Goal: Obtain resource: Obtain resource

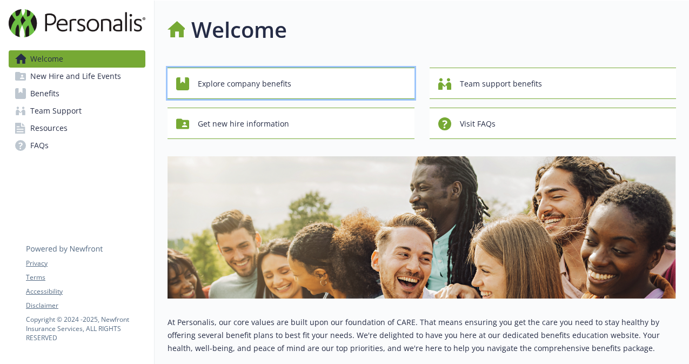
click at [281, 90] on span "Explore company benefits" at bounding box center [244, 83] width 93 height 21
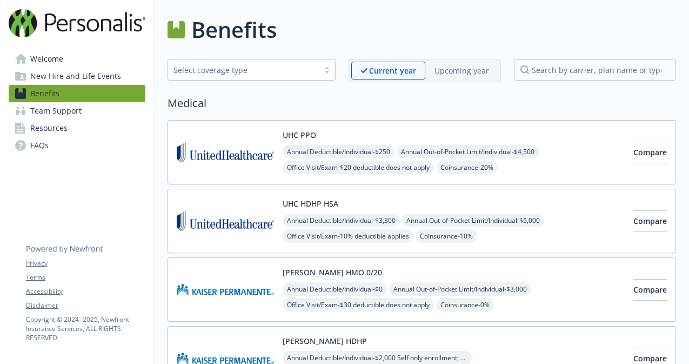
click at [59, 113] on span "Team Support" at bounding box center [55, 110] width 51 height 17
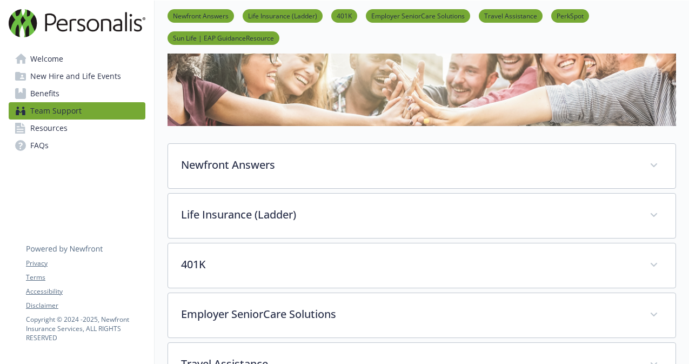
scroll to position [120, 0]
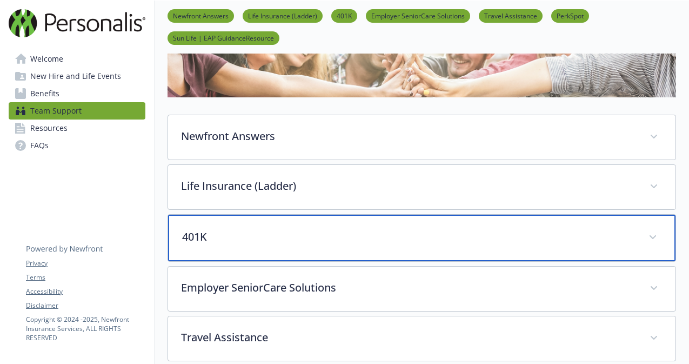
click at [196, 237] on p "401K" at bounding box center [408, 237] width 453 height 16
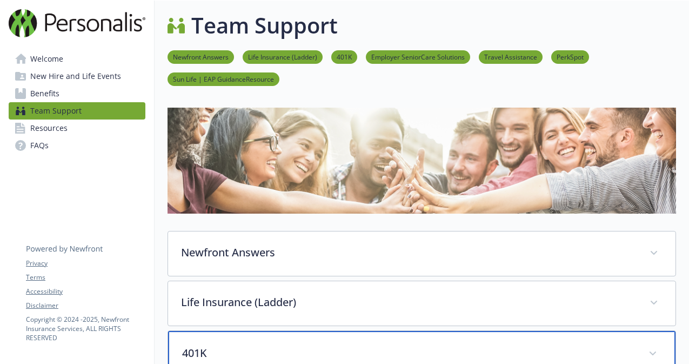
scroll to position [0, 0]
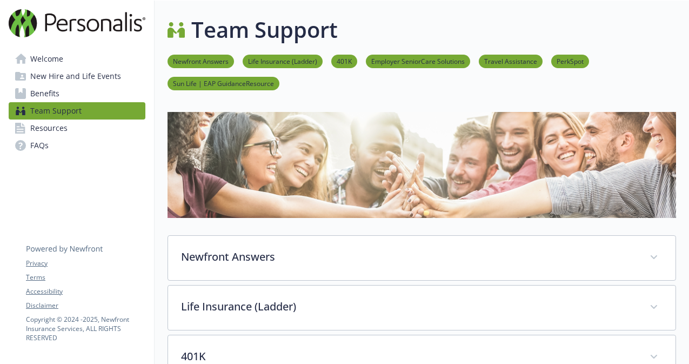
click at [183, 62] on link "Newfront Answers" at bounding box center [200, 61] width 66 height 10
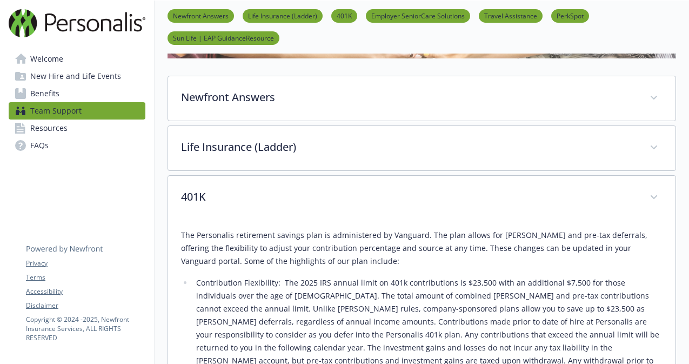
scroll to position [179, 0]
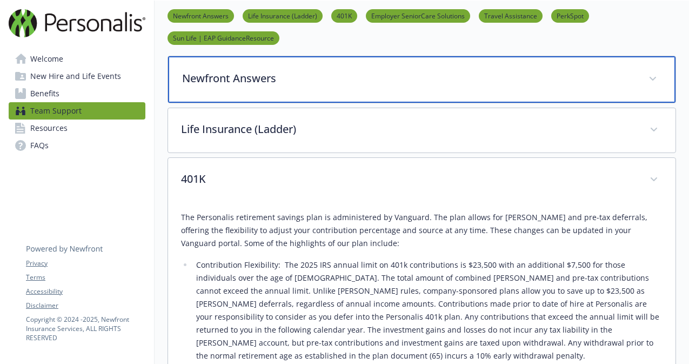
click at [196, 83] on p "Newfront Answers" at bounding box center [408, 78] width 453 height 16
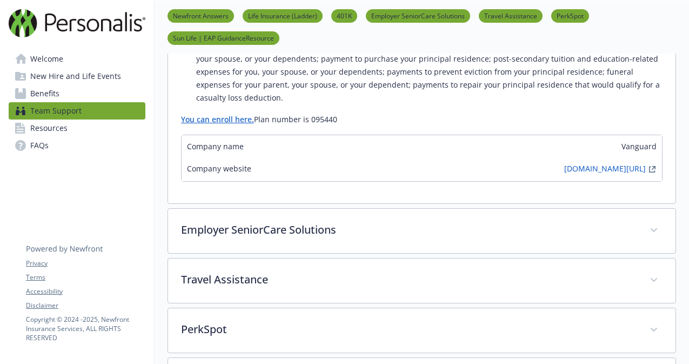
scroll to position [929, 0]
click at [57, 129] on span "Resources" at bounding box center [48, 127] width 37 height 17
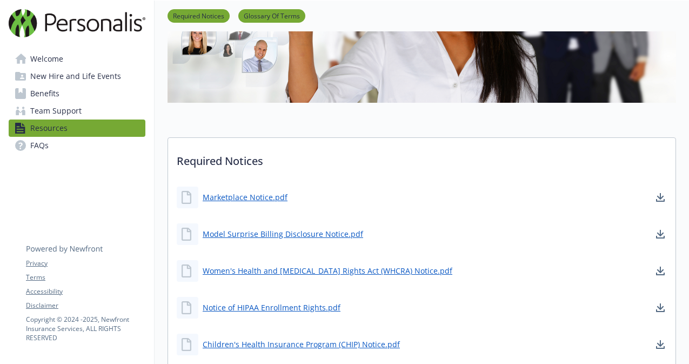
scroll to position [197, 0]
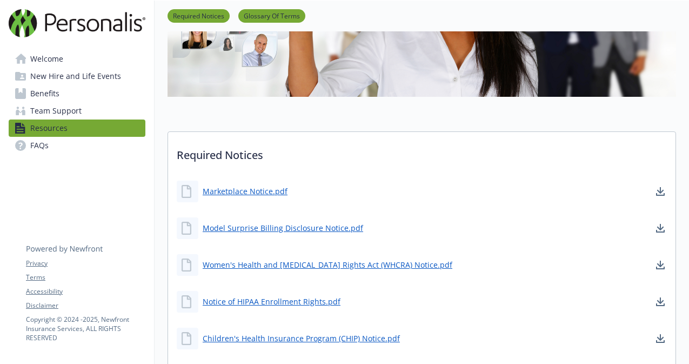
click at [106, 78] on span "New Hire and Life Events" at bounding box center [75, 76] width 91 height 17
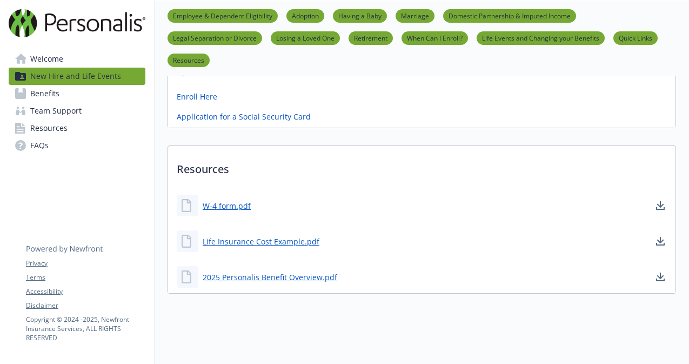
scroll to position [728, 0]
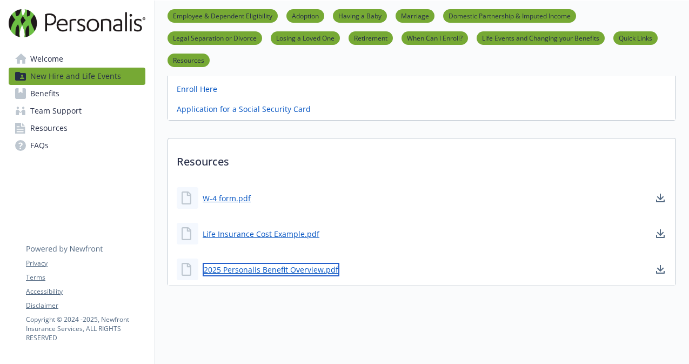
click at [242, 272] on link "2025 Personalis Benefit Overview.pdf" at bounding box center [271, 270] width 137 height 14
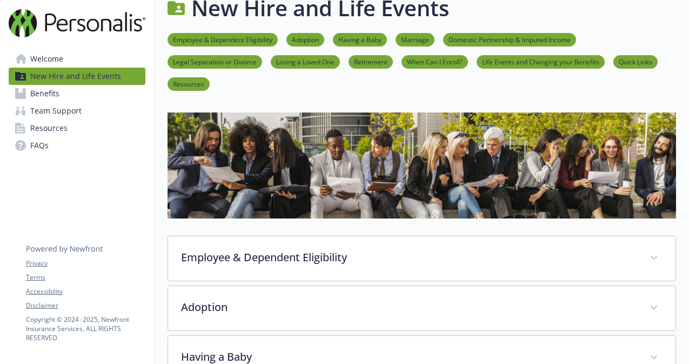
scroll to position [18, 0]
